Goal: Task Accomplishment & Management: Manage account settings

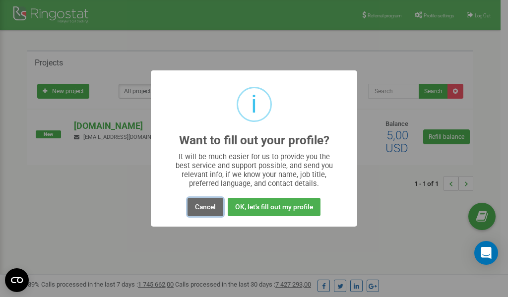
click at [208, 208] on button "Cancel" at bounding box center [206, 207] width 36 height 18
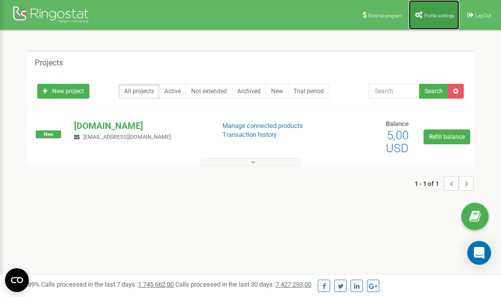
click at [435, 11] on link "Profile settings" at bounding box center [433, 15] width 51 height 30
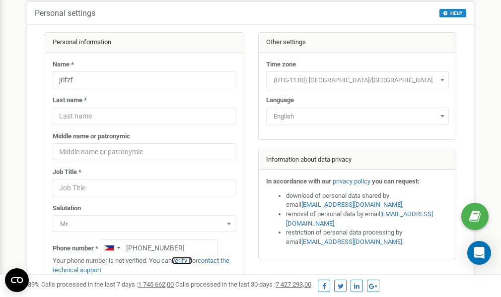
click at [186, 260] on link "verify it" at bounding box center [182, 260] width 20 height 7
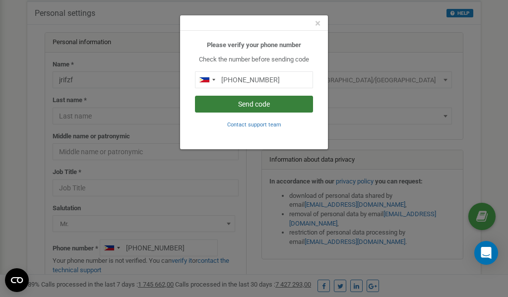
click at [253, 102] on button "Send code" at bounding box center [254, 104] width 118 height 17
